Goal: Task Accomplishment & Management: Use online tool/utility

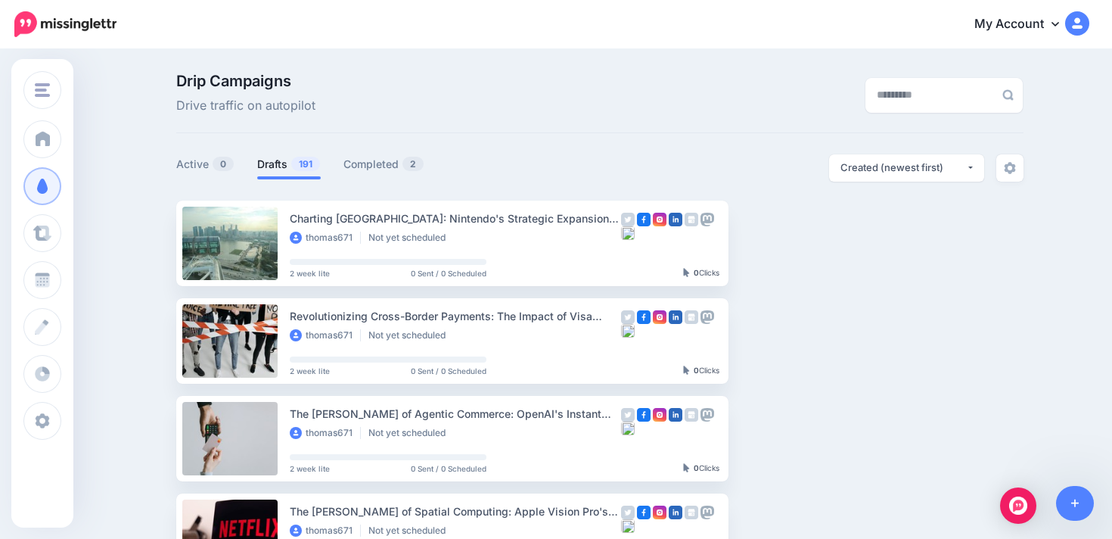
click at [605, 117] on div "Drip Campaigns Drive traffic on autopilot" at bounding box center [599, 103] width 847 height 60
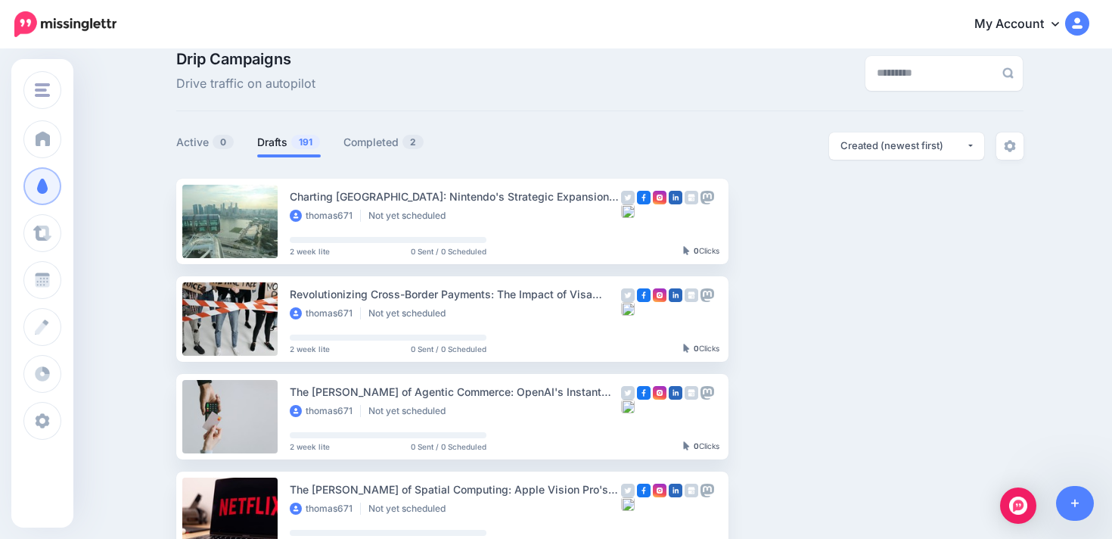
scroll to position [36, 0]
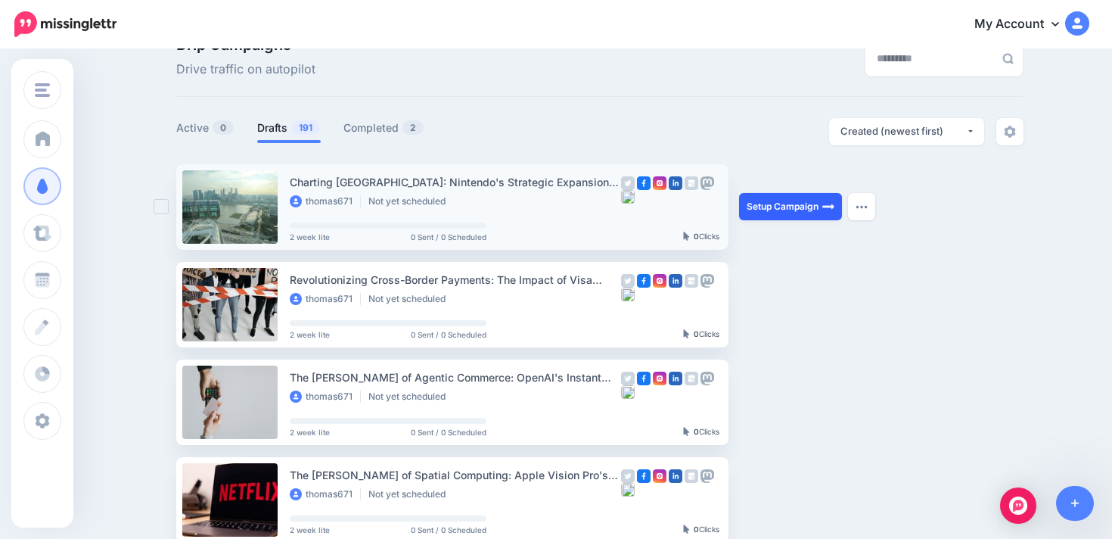
click at [763, 207] on link "Setup Campaign" at bounding box center [790, 206] width 103 height 27
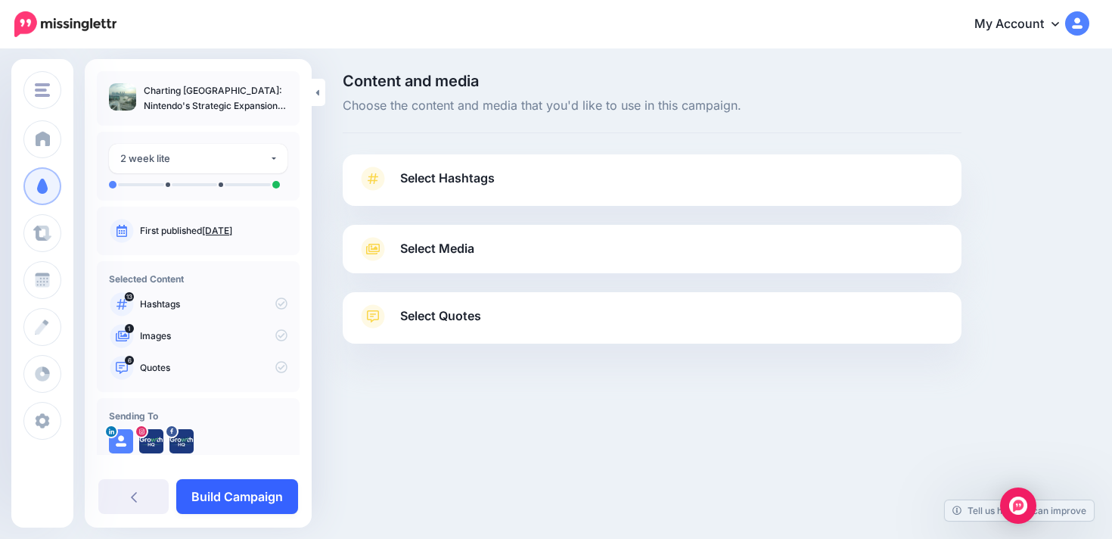
click at [211, 488] on link "Build Campaign" at bounding box center [237, 496] width 122 height 35
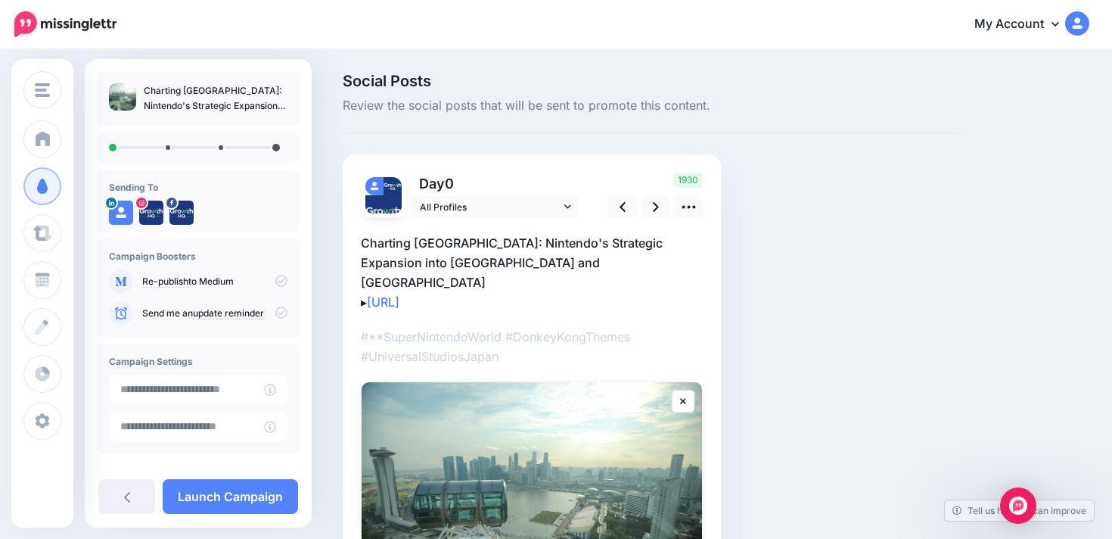
scroll to position [71, 0]
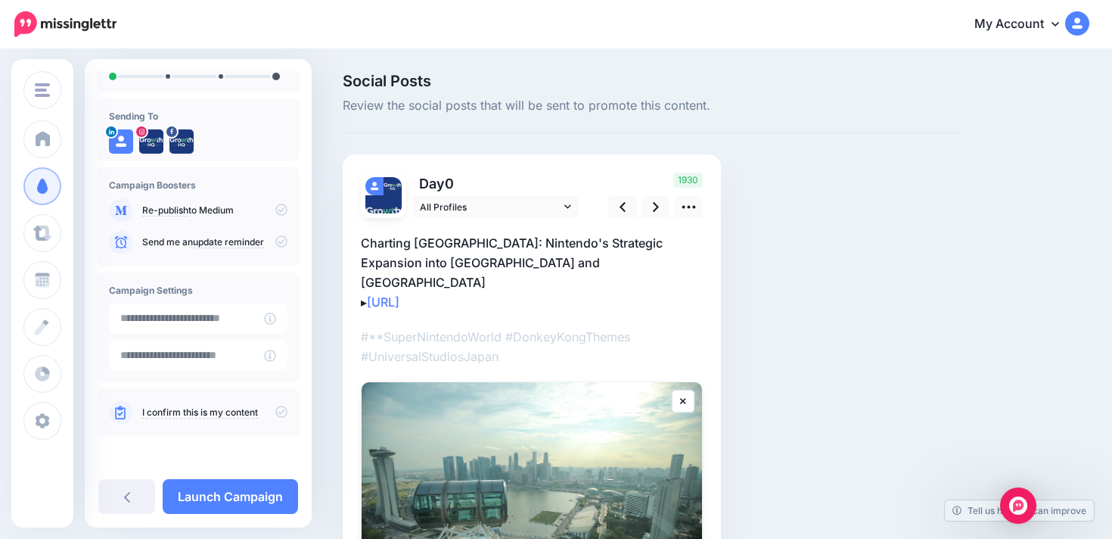
click at [275, 413] on icon at bounding box center [281, 412] width 12 height 12
click at [272, 487] on link "Launch Campaign" at bounding box center [230, 496] width 135 height 35
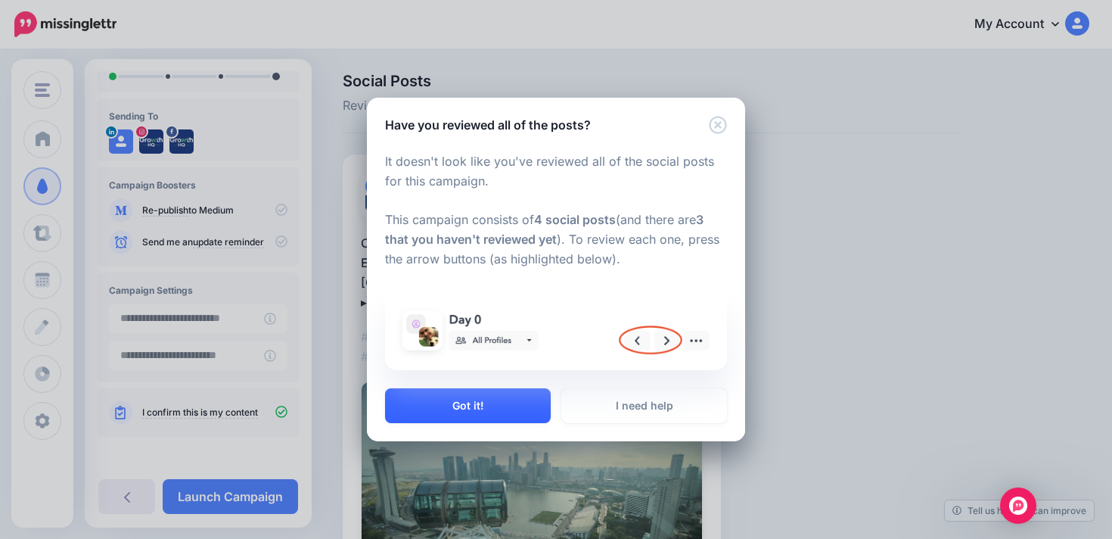
click at [535, 403] on button "Got it!" at bounding box center [468, 405] width 166 height 35
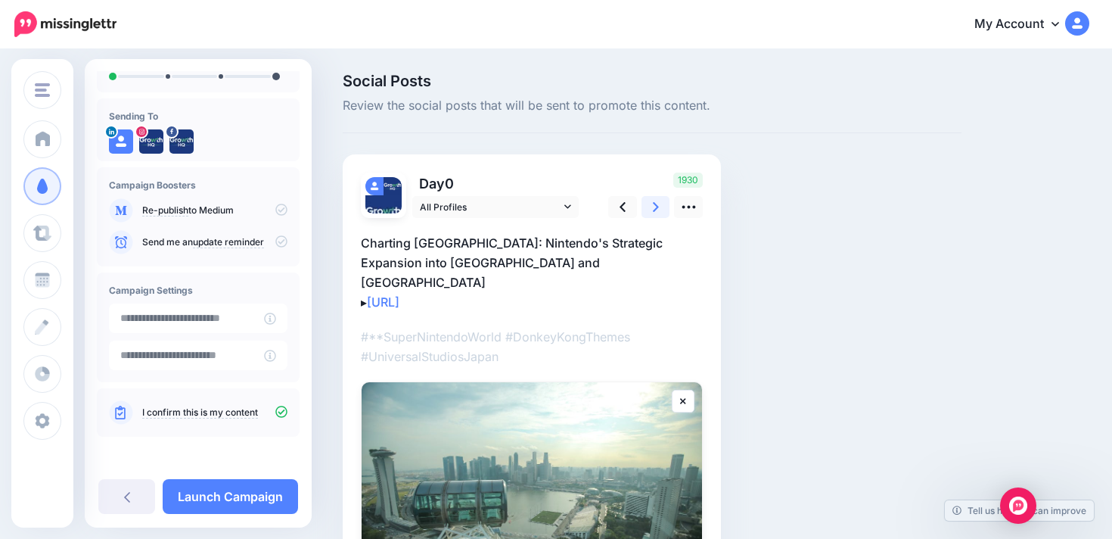
click at [657, 200] on icon at bounding box center [656, 207] width 6 height 16
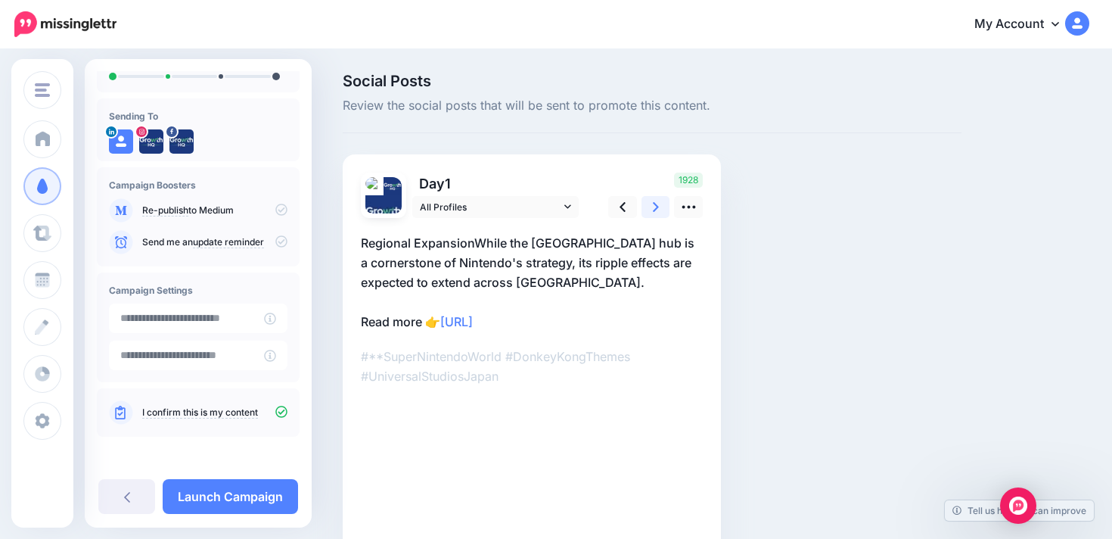
click at [657, 200] on icon at bounding box center [656, 207] width 6 height 16
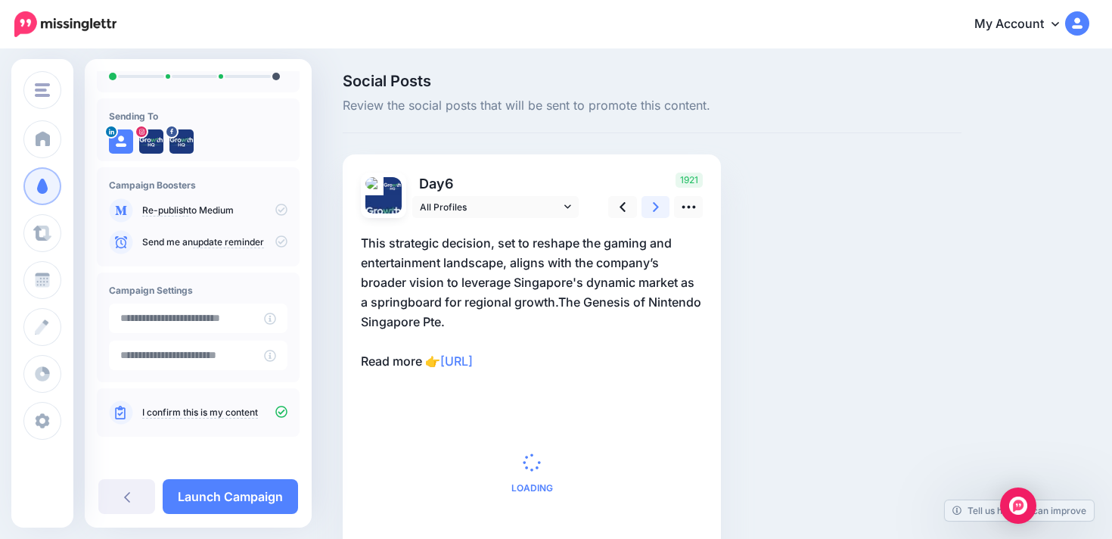
click at [657, 200] on icon at bounding box center [656, 207] width 6 height 16
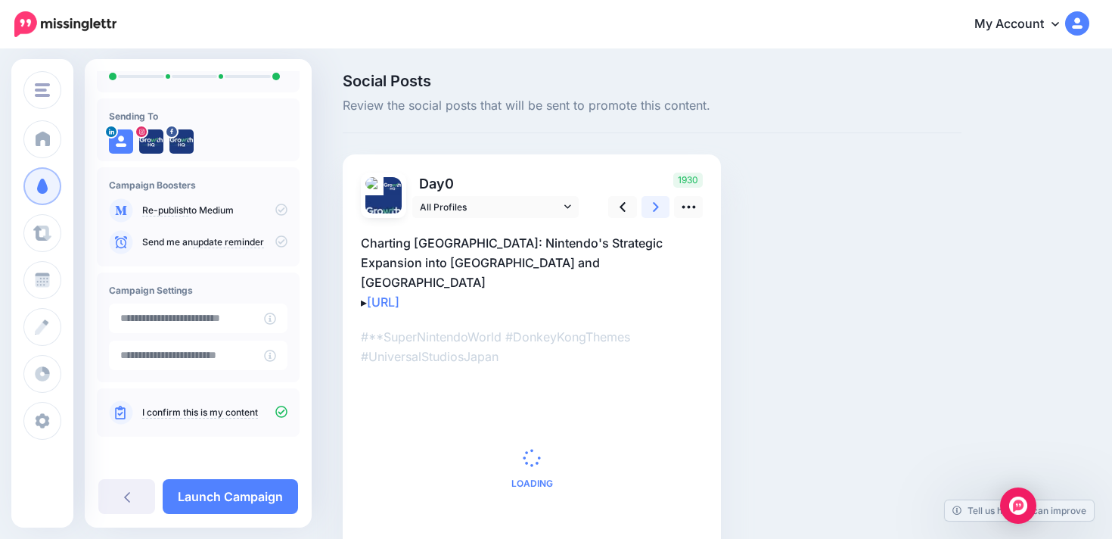
click at [657, 200] on icon at bounding box center [656, 207] width 6 height 16
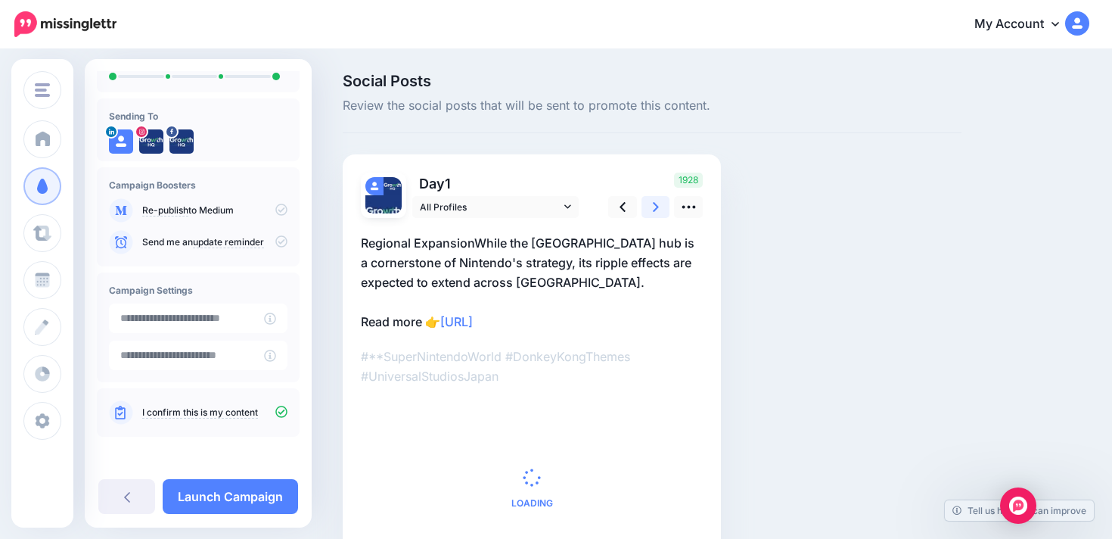
click at [657, 200] on icon at bounding box center [656, 207] width 6 height 16
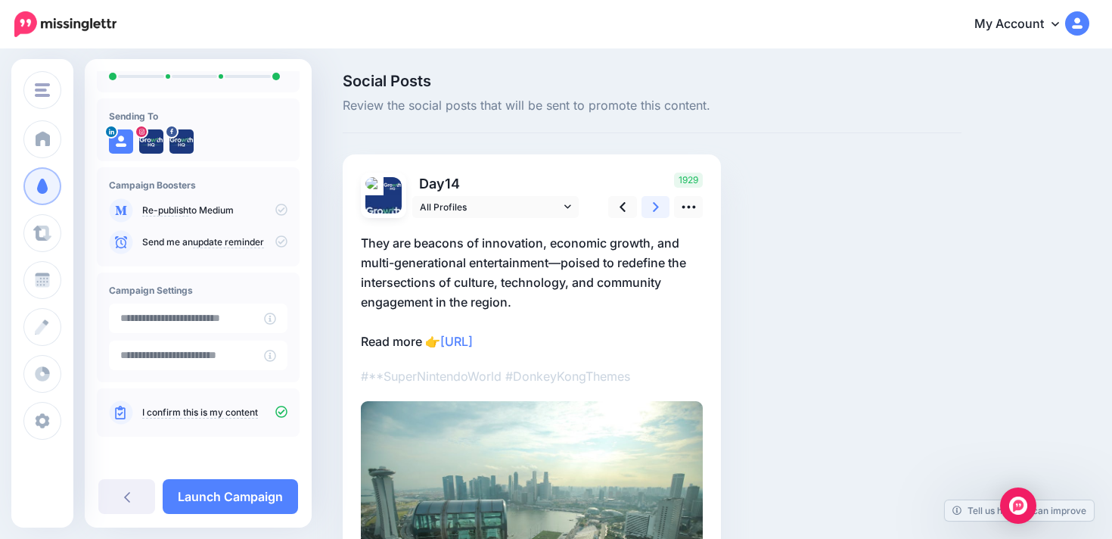
click at [657, 200] on icon at bounding box center [656, 207] width 6 height 16
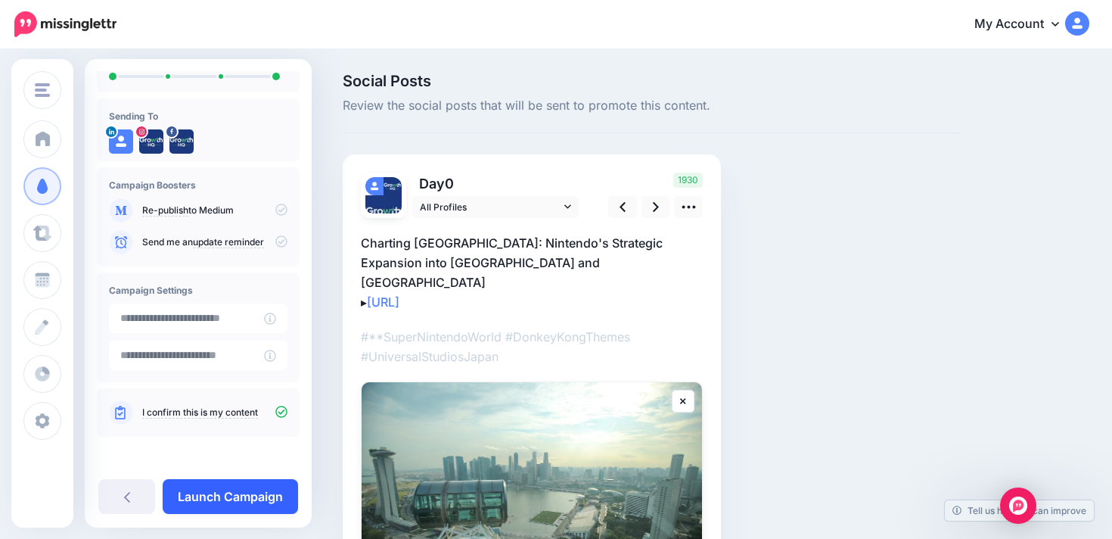
click at [268, 481] on link "Launch Campaign" at bounding box center [230, 496] width 135 height 35
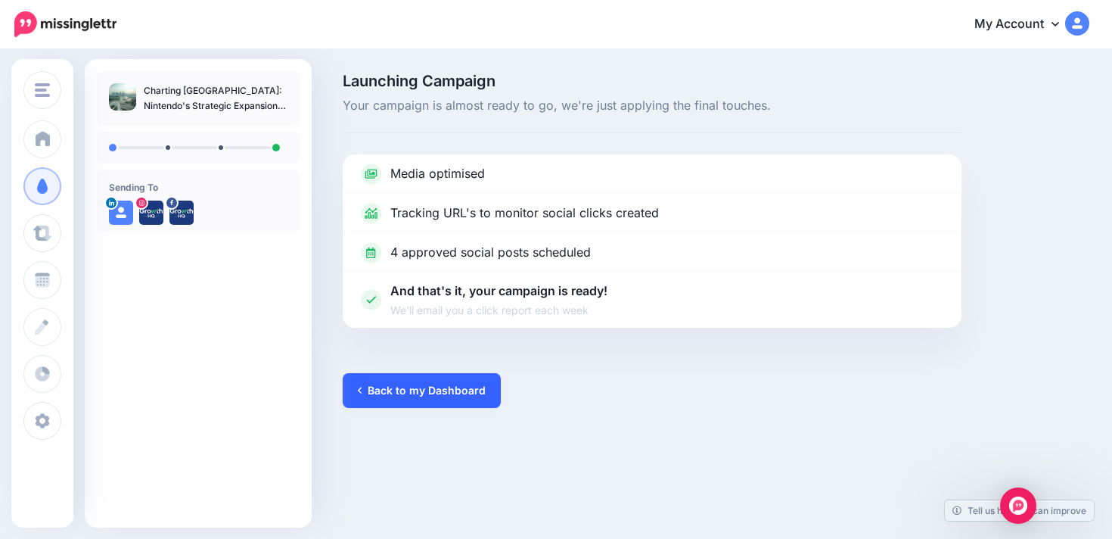
click at [413, 396] on link "Back to my Dashboard" at bounding box center [422, 390] width 158 height 35
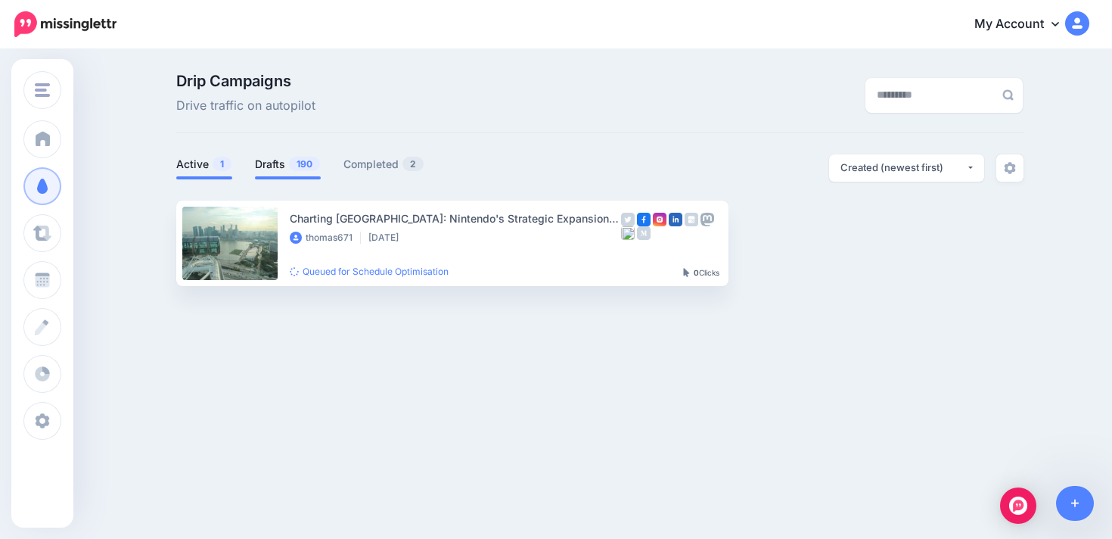
click at [275, 165] on link "Drafts 190" at bounding box center [288, 164] width 66 height 18
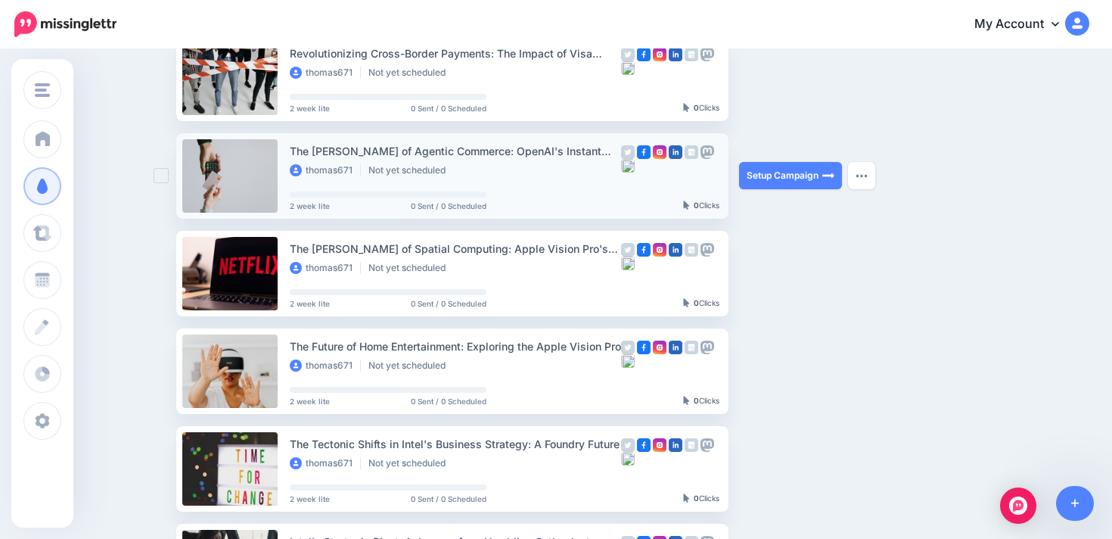
scroll to position [166, 0]
click at [778, 173] on link "Setup Campaign" at bounding box center [790, 174] width 103 height 27
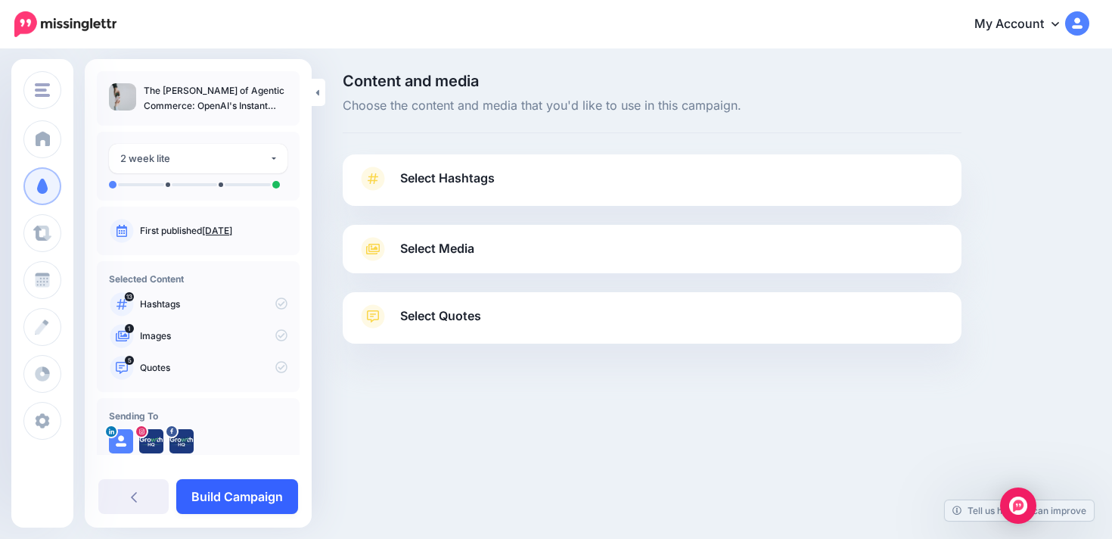
click at [249, 489] on link "Build Campaign" at bounding box center [237, 496] width 122 height 35
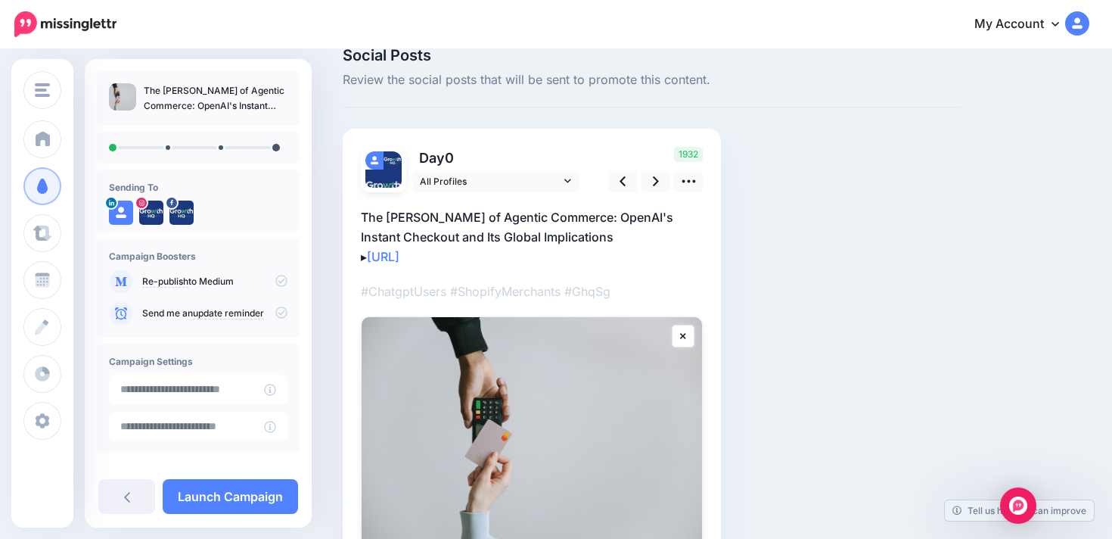
scroll to position [53, 0]
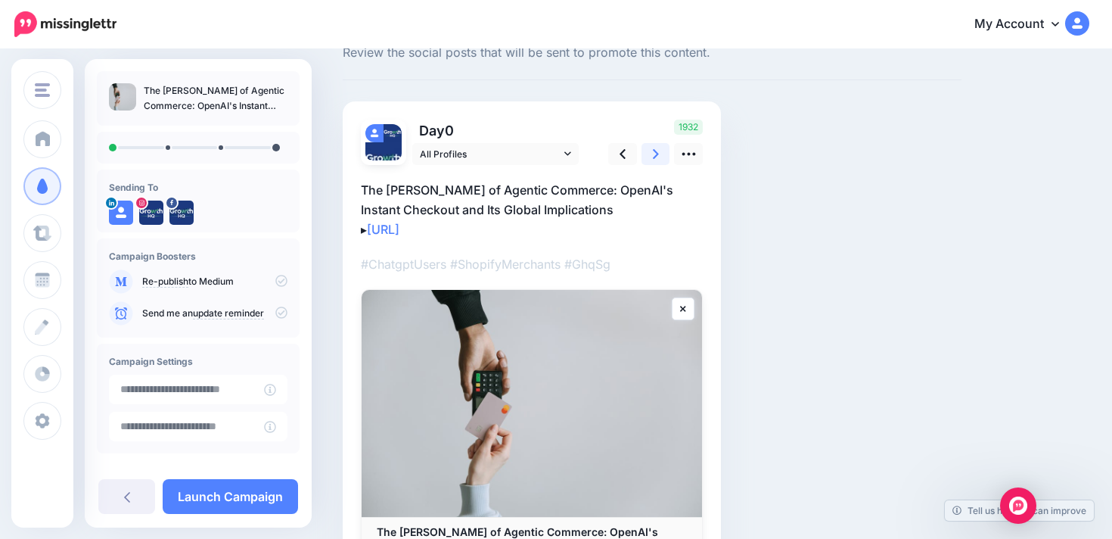
click at [647, 143] on link at bounding box center [656, 154] width 29 height 22
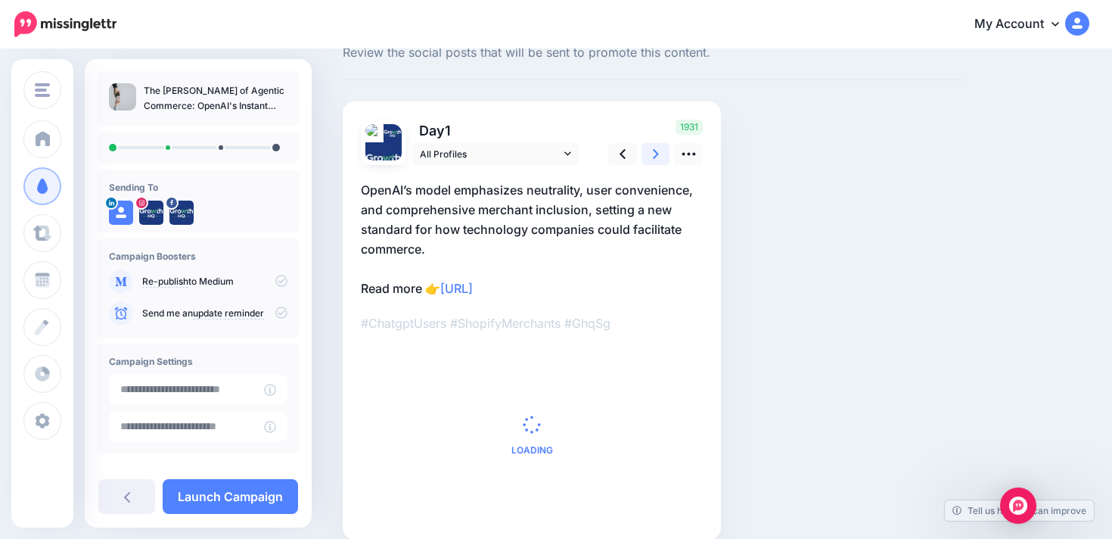
click at [647, 143] on link at bounding box center [656, 154] width 29 height 22
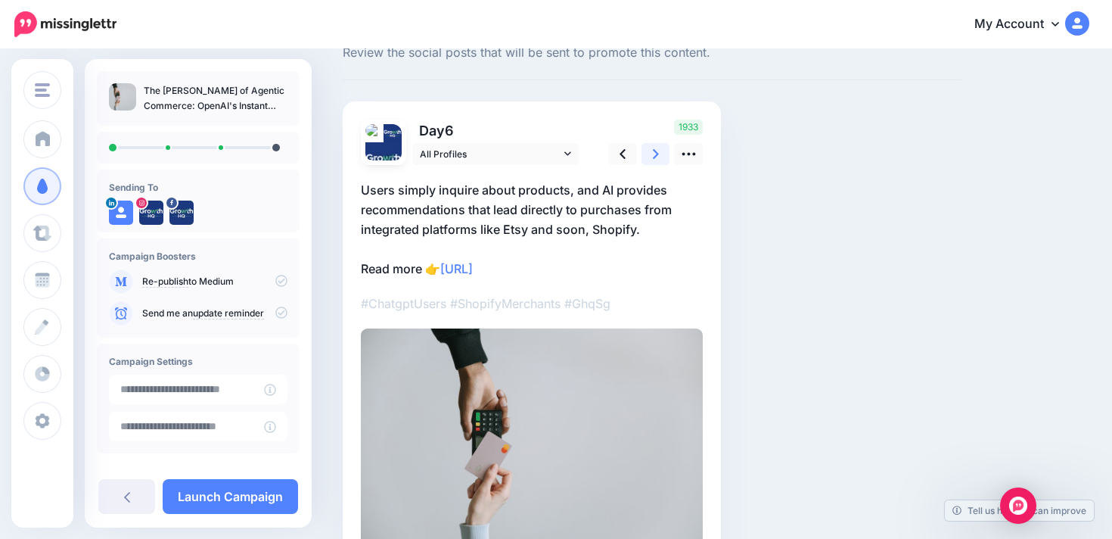
scroll to position [0, 0]
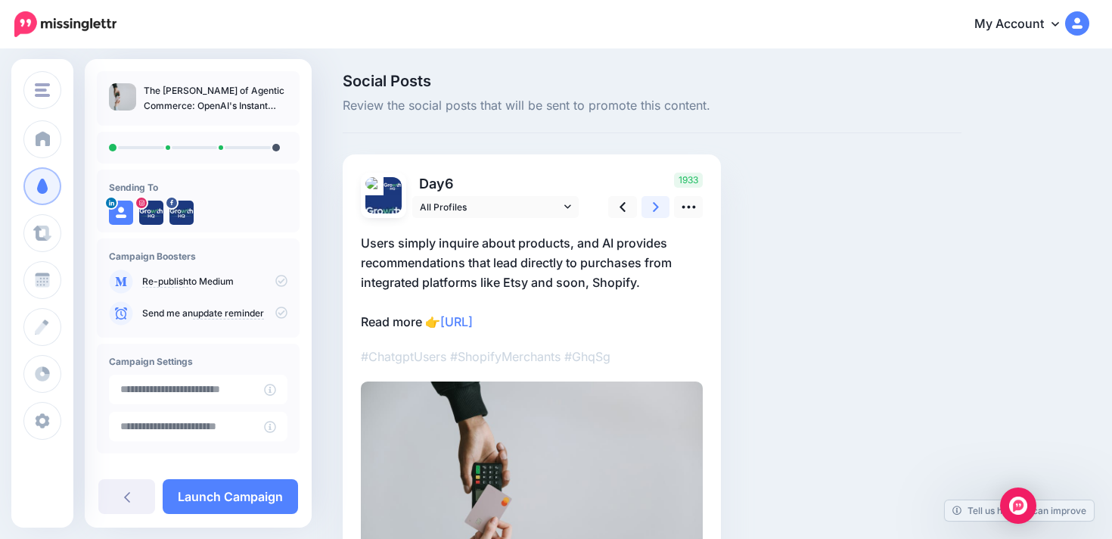
click at [647, 143] on div "Social Posts Review the social posts that will be sent to promote this content.…" at bounding box center [652, 373] width 642 height 600
click at [655, 163] on div "Day 6 All Profiles" at bounding box center [532, 391] width 378 height 474
click at [655, 204] on icon at bounding box center [656, 207] width 6 height 10
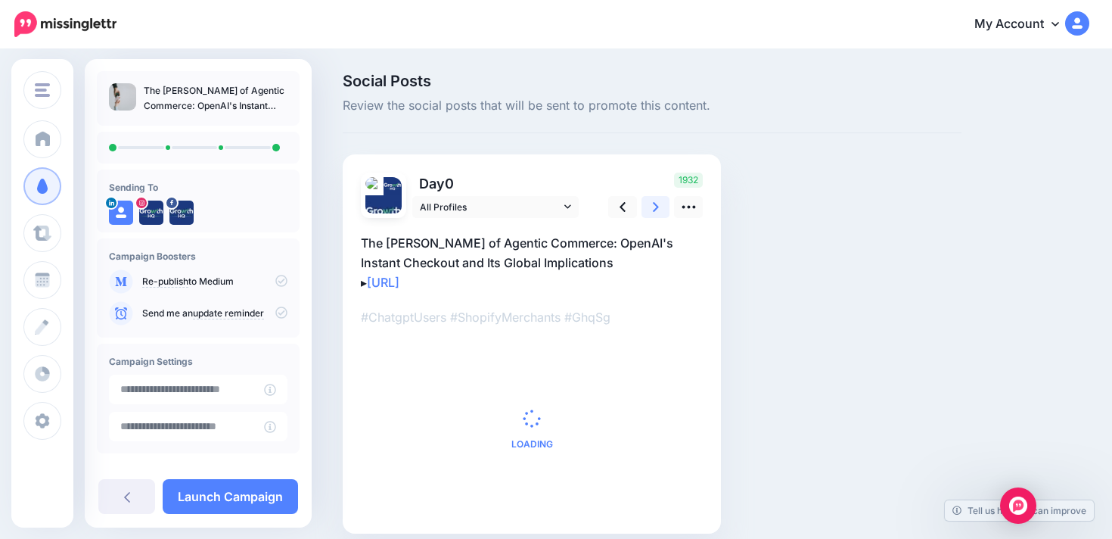
click at [655, 204] on icon at bounding box center [656, 207] width 6 height 10
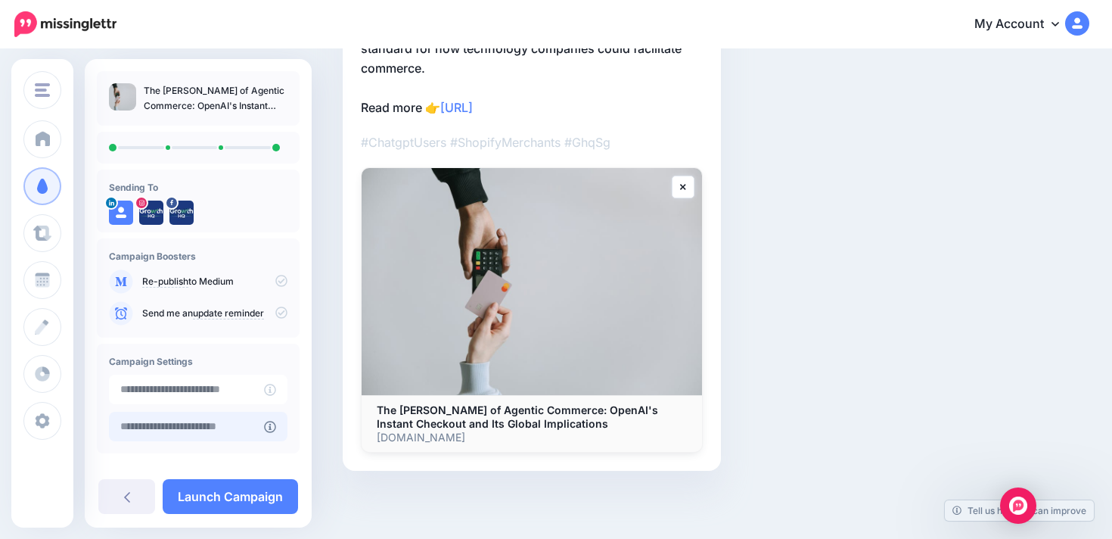
scroll to position [71, 0]
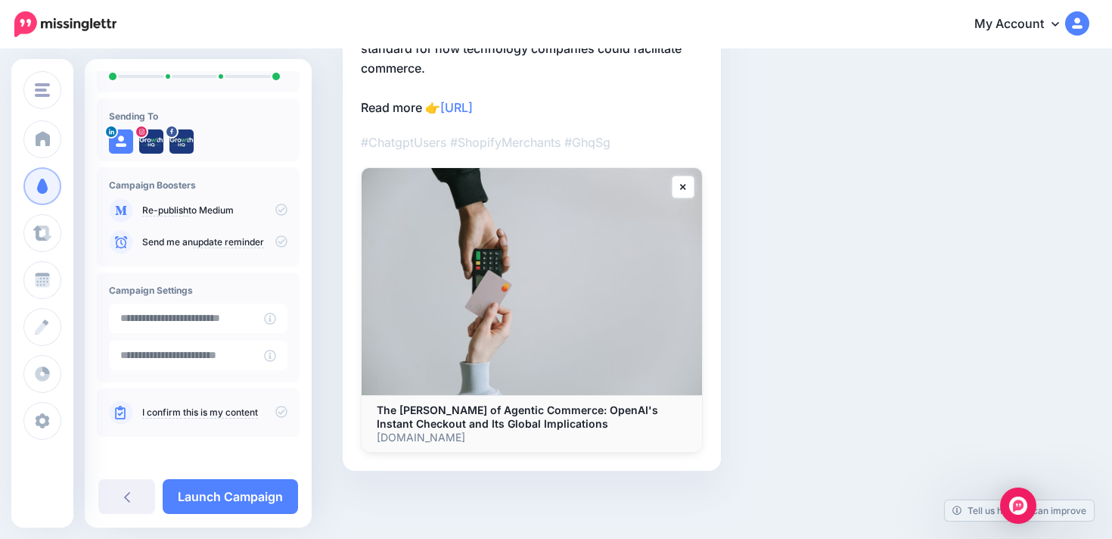
click at [275, 412] on icon at bounding box center [281, 412] width 12 height 12
click at [265, 489] on link "Launch Campaign" at bounding box center [230, 496] width 135 height 35
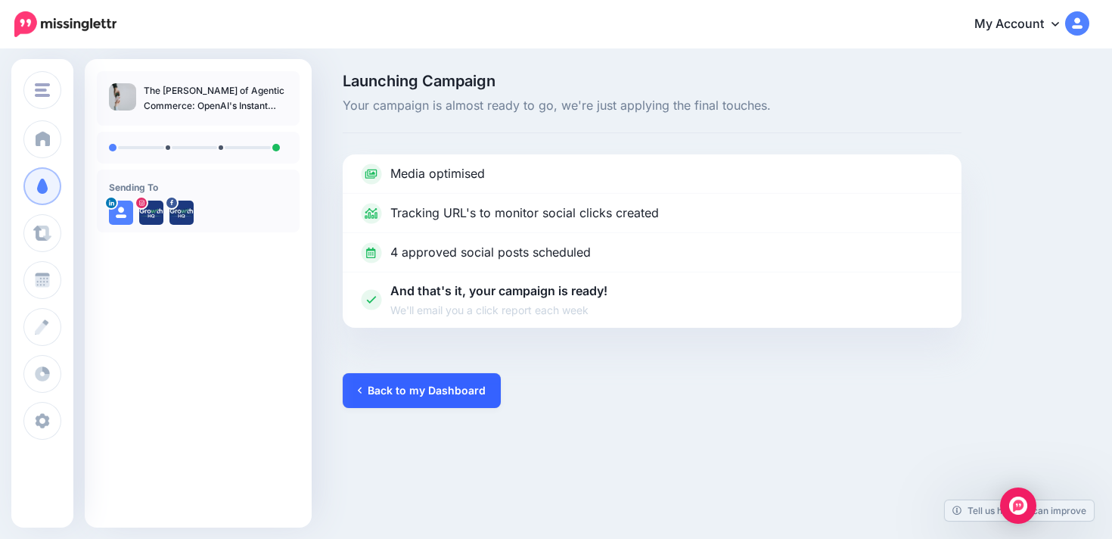
click at [459, 378] on link "Back to my Dashboard" at bounding box center [422, 390] width 158 height 35
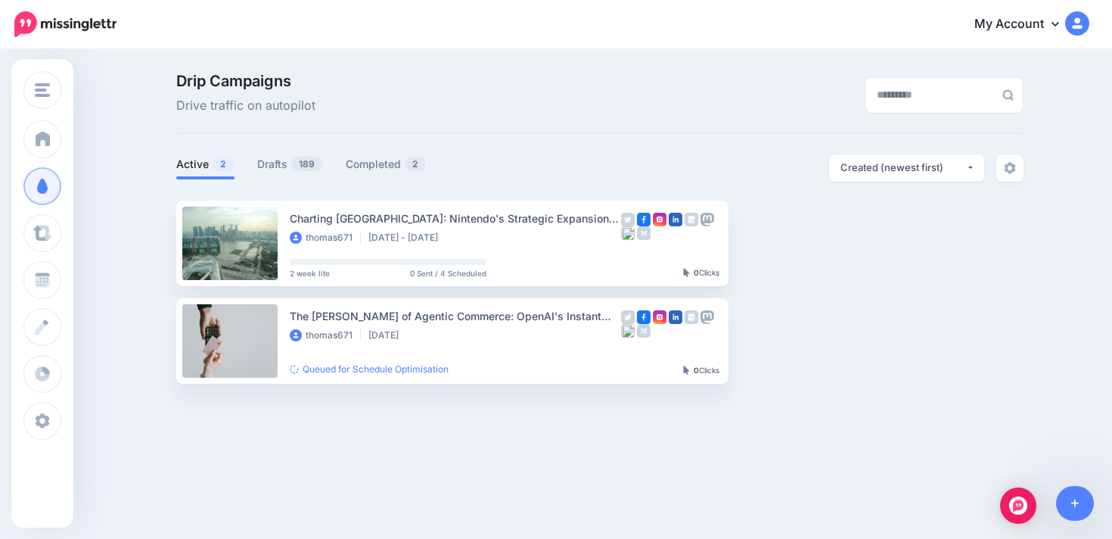
click at [1071, 28] on img at bounding box center [1077, 23] width 24 height 24
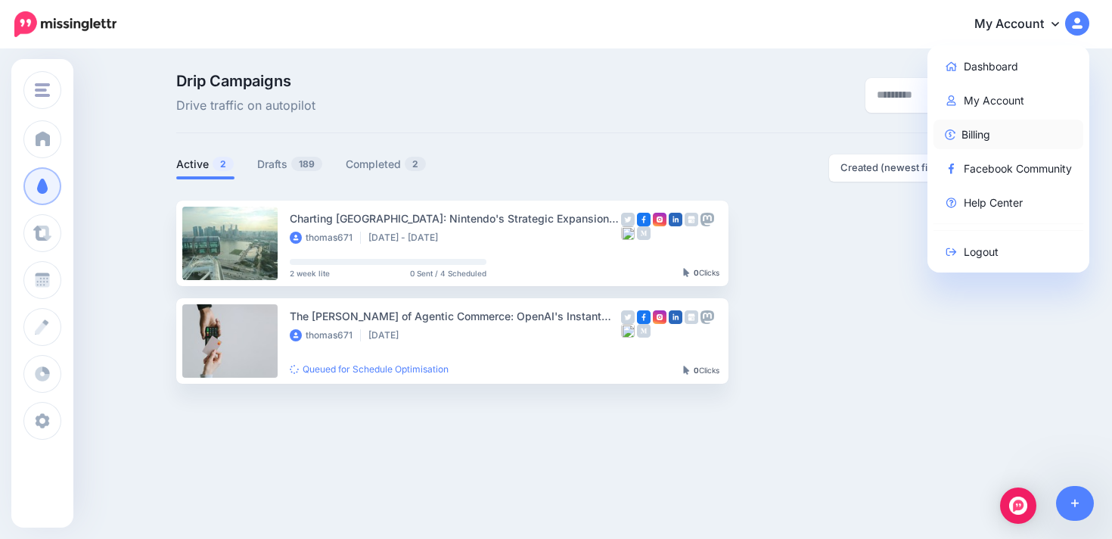
click at [999, 132] on link "Billing" at bounding box center [1009, 135] width 151 height 30
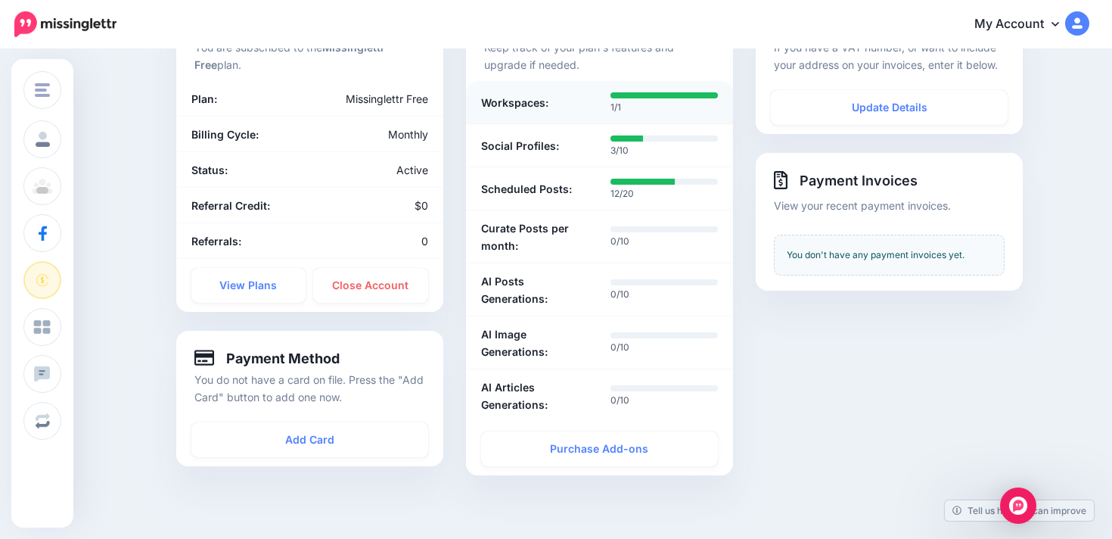
scroll to position [163, 0]
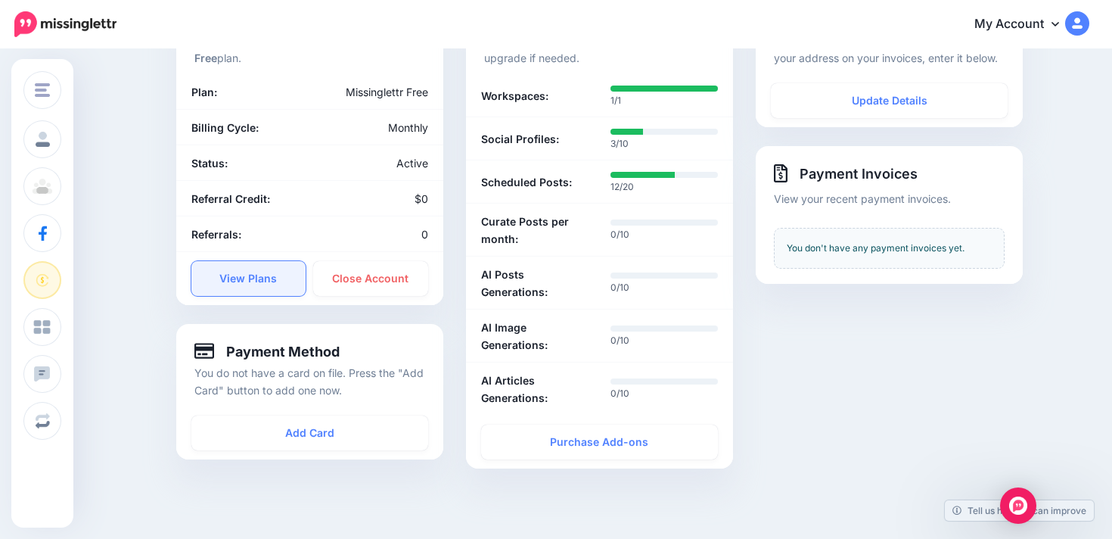
click at [269, 284] on link "View Plans" at bounding box center [248, 278] width 115 height 35
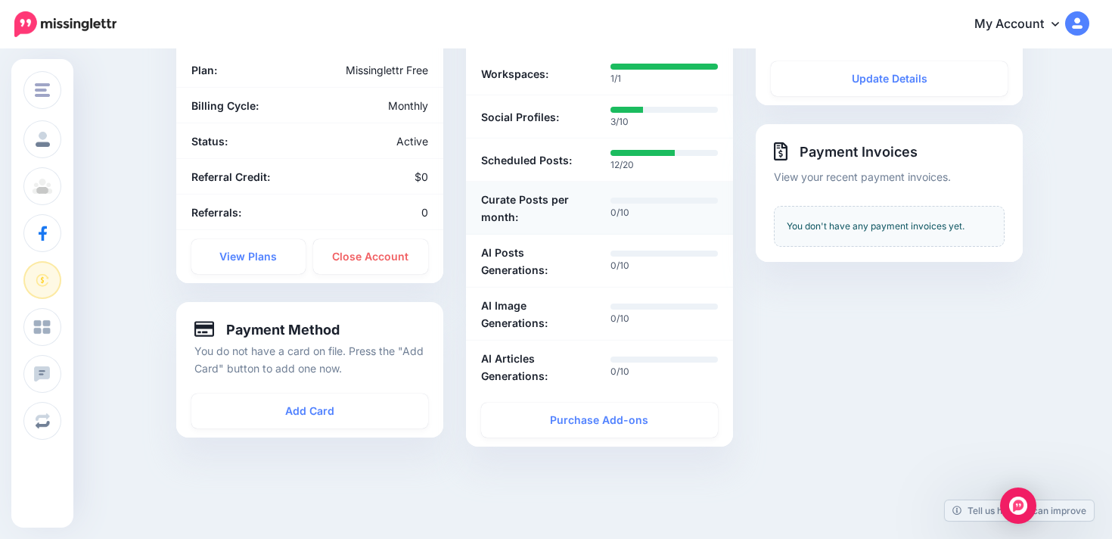
scroll to position [197, 0]
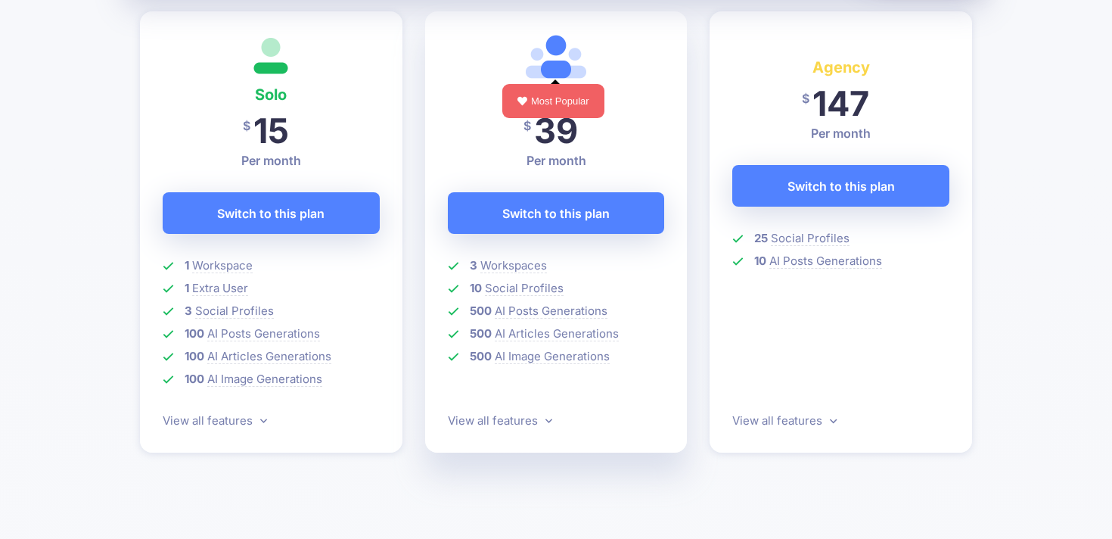
scroll to position [463, 0]
